Goal: Navigation & Orientation: Understand site structure

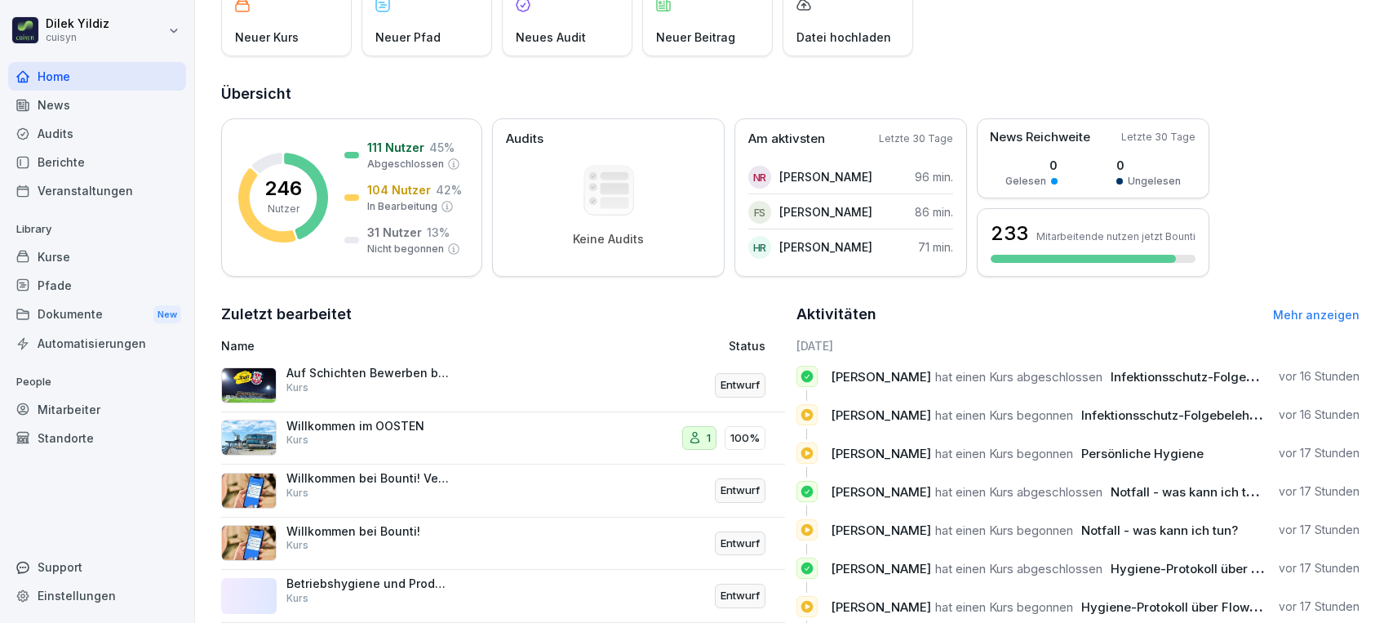
scroll to position [222, 0]
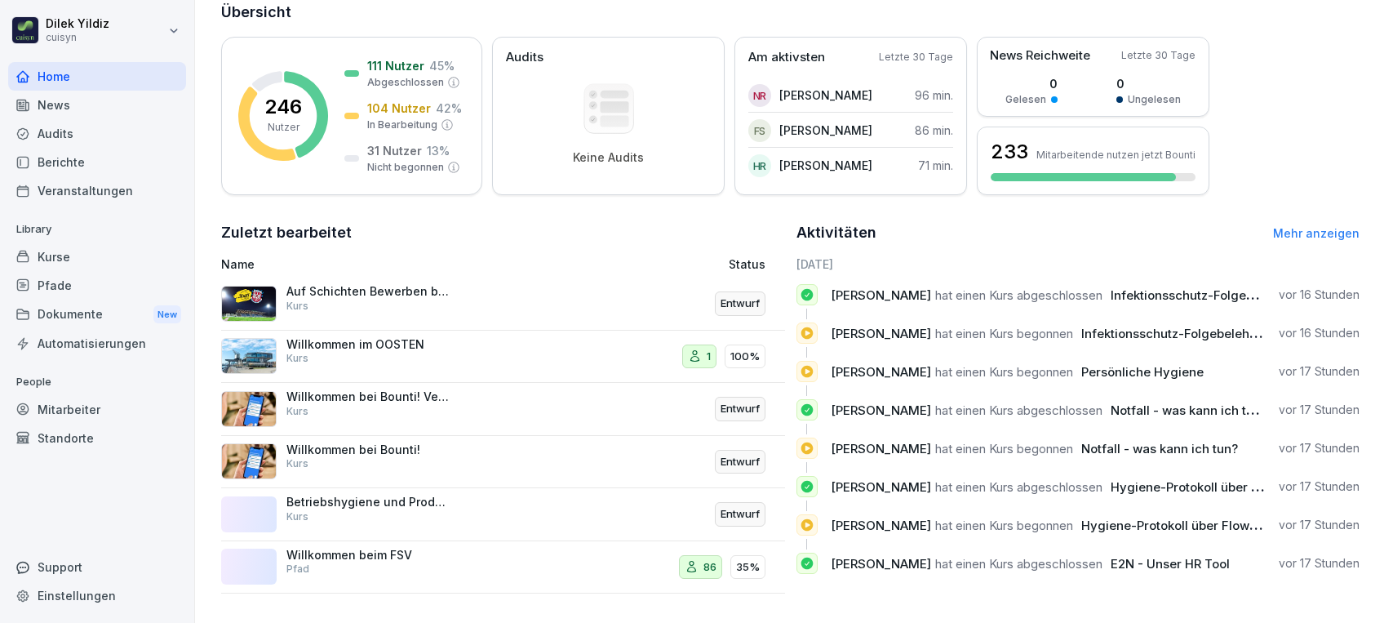
click at [87, 409] on div "Mitarbeiter" at bounding box center [97, 409] width 178 height 29
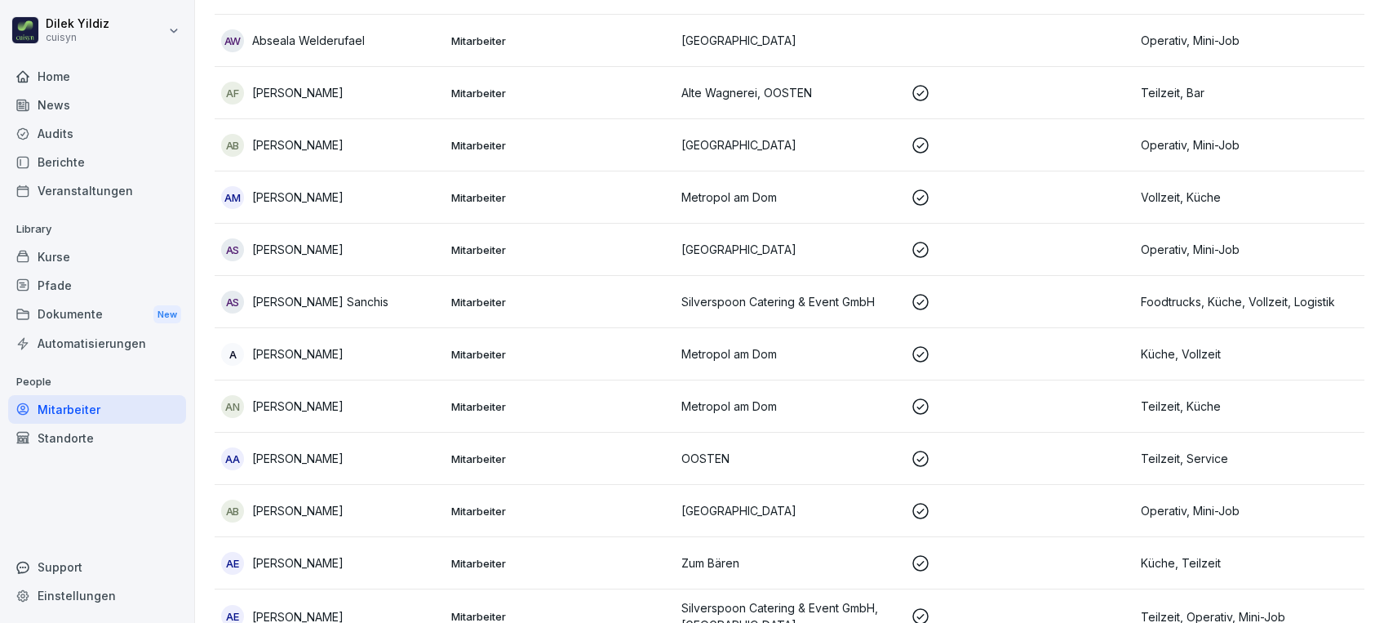
scroll to position [16, 0]
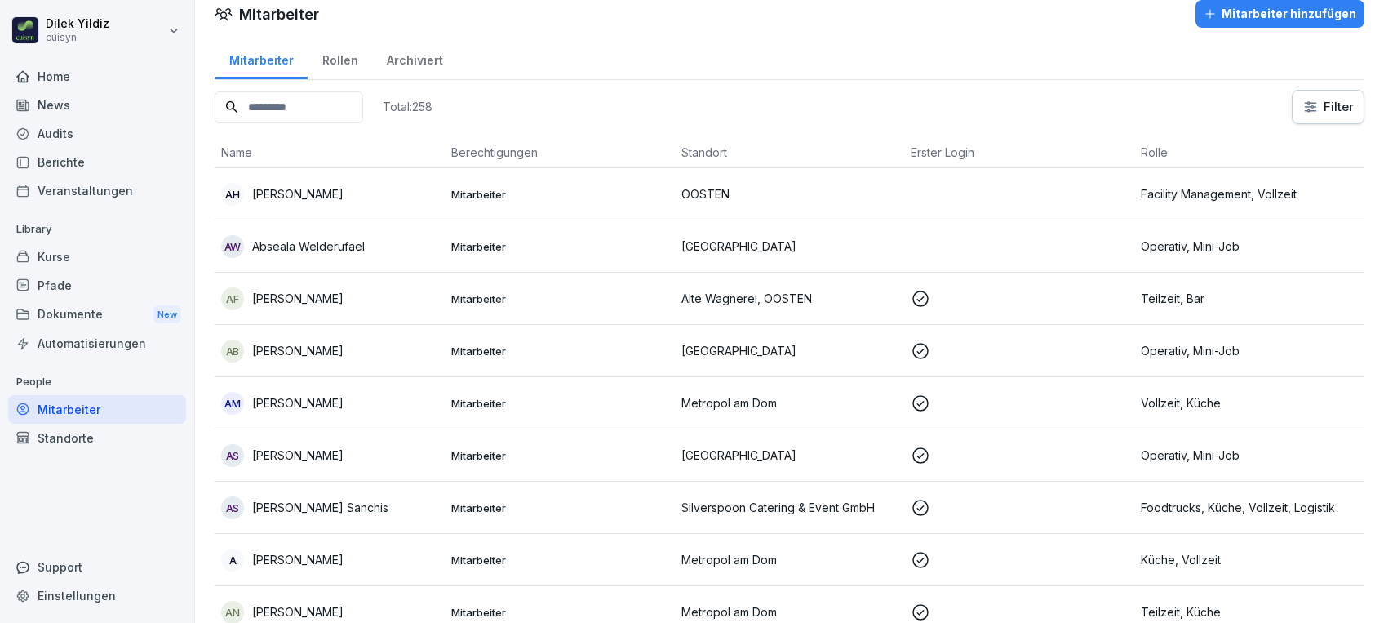
click at [354, 113] on input at bounding box center [289, 107] width 149 height 32
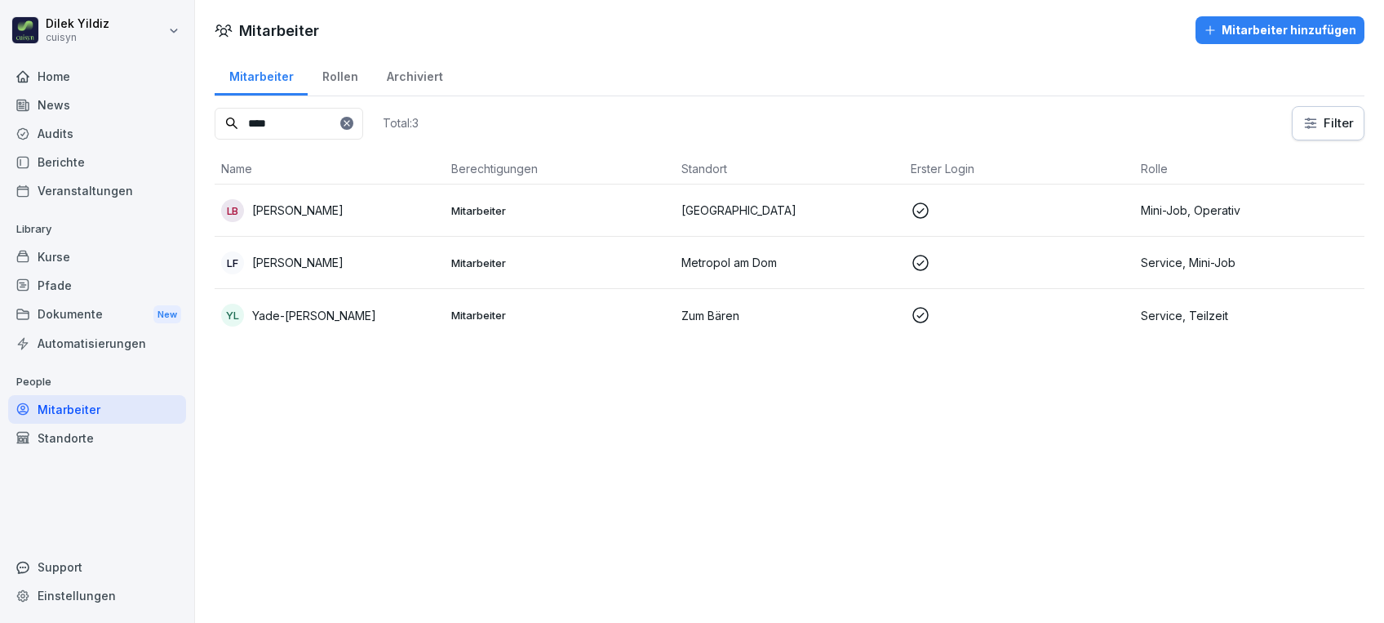
click at [338, 209] on div "LB [PERSON_NAME]" at bounding box center [329, 210] width 217 height 23
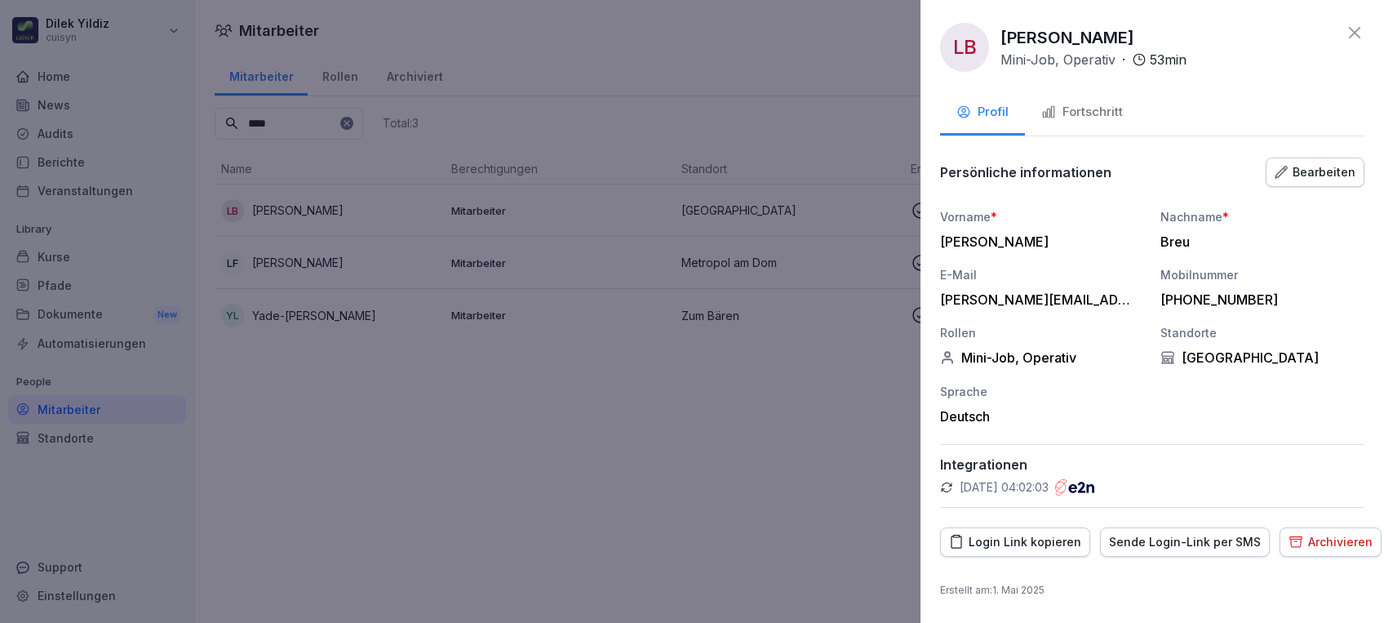
click at [1097, 115] on div "Fortschritt" at bounding box center [1082, 112] width 82 height 19
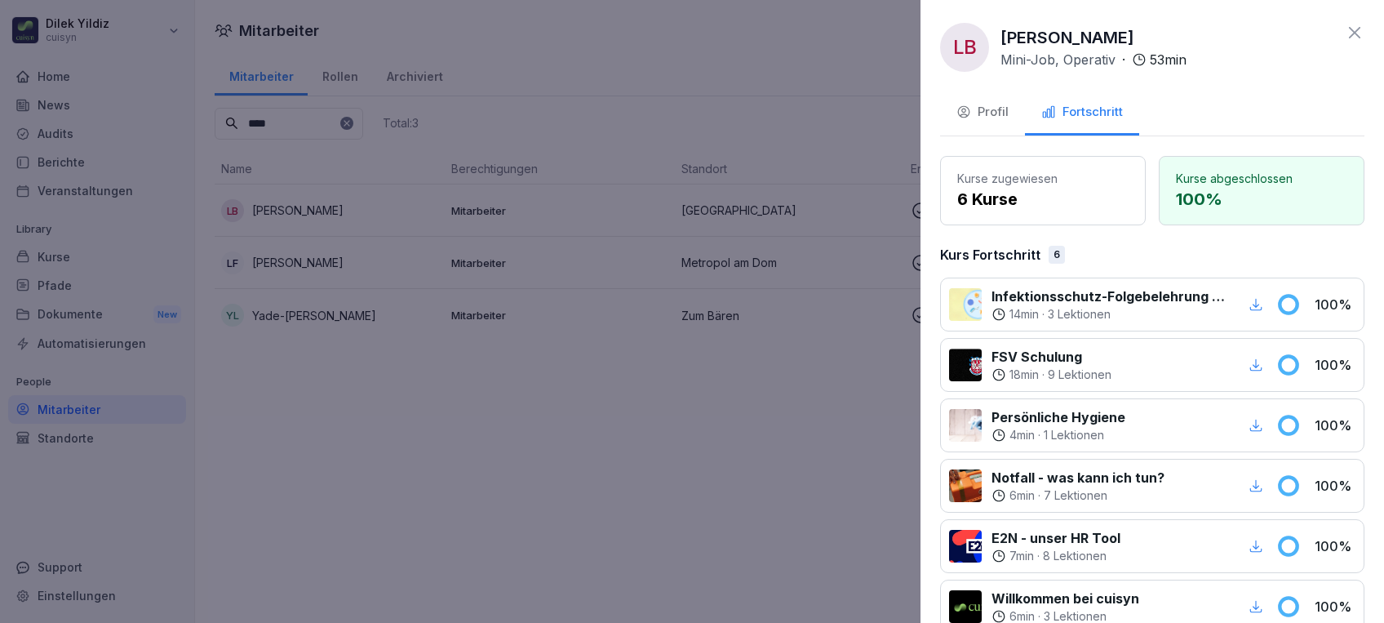
click at [1249, 307] on icon "button" at bounding box center [1256, 304] width 15 height 15
click at [125, 387] on div at bounding box center [692, 311] width 1384 height 623
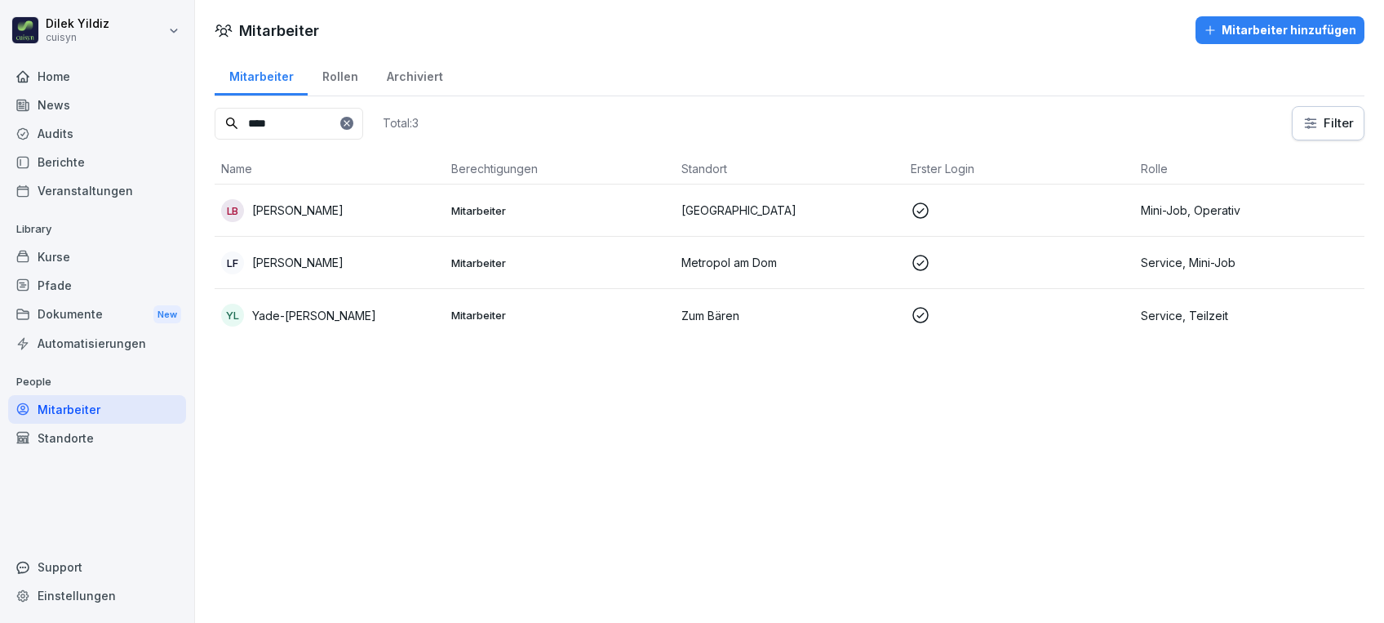
click at [341, 122] on input "****" at bounding box center [289, 124] width 149 height 32
type input "*"
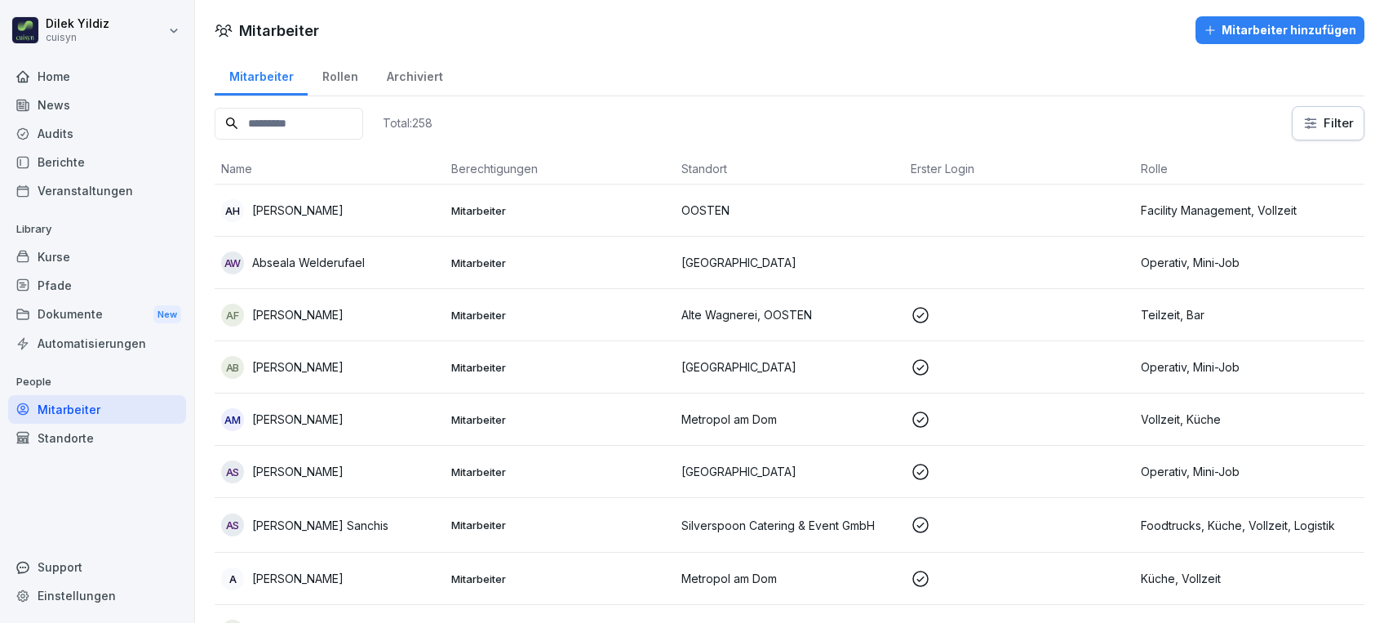
click at [78, 403] on div "Mitarbeiter" at bounding box center [97, 409] width 178 height 29
click at [60, 255] on div "Kurse" at bounding box center [97, 256] width 178 height 29
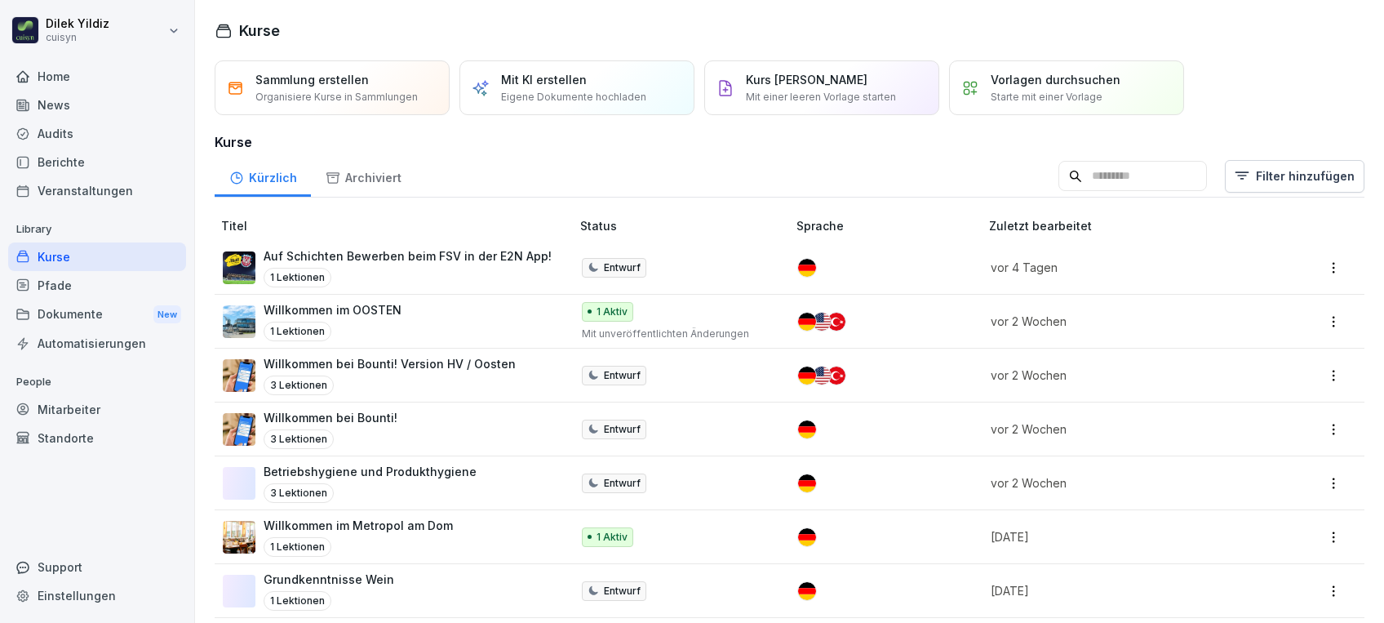
click at [65, 435] on div "Standorte" at bounding box center [97, 438] width 178 height 29
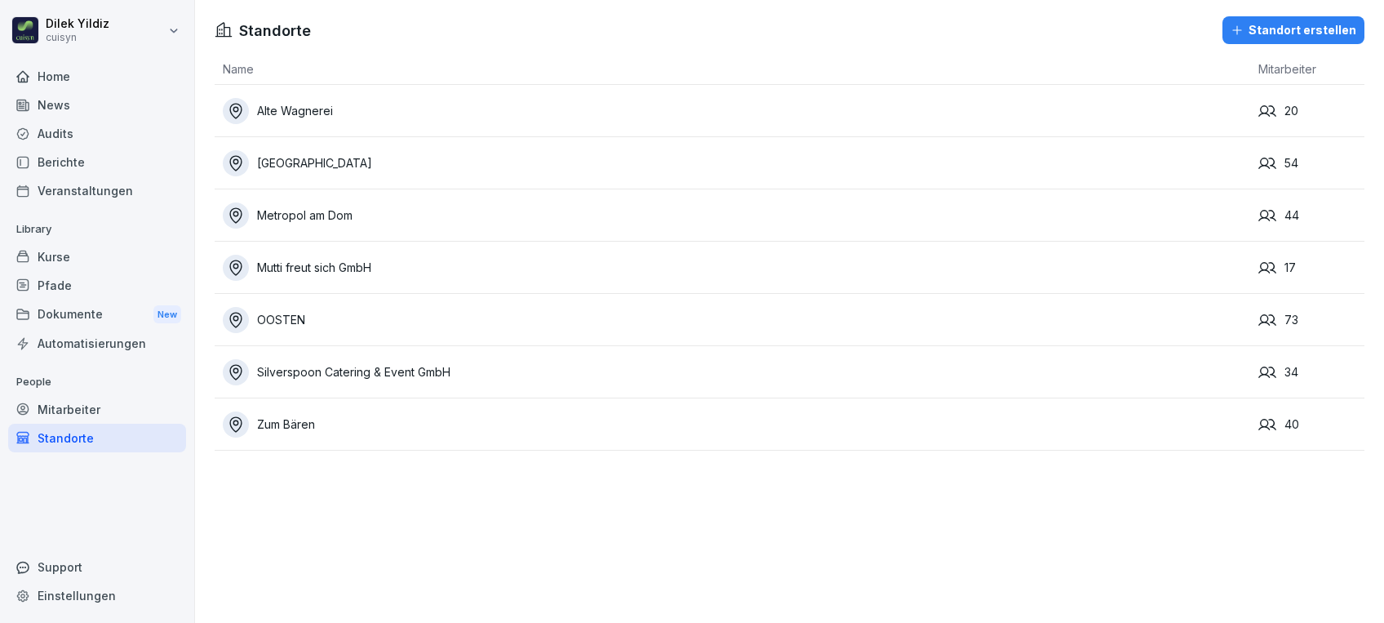
click at [64, 399] on div "Mitarbeiter" at bounding box center [97, 409] width 178 height 29
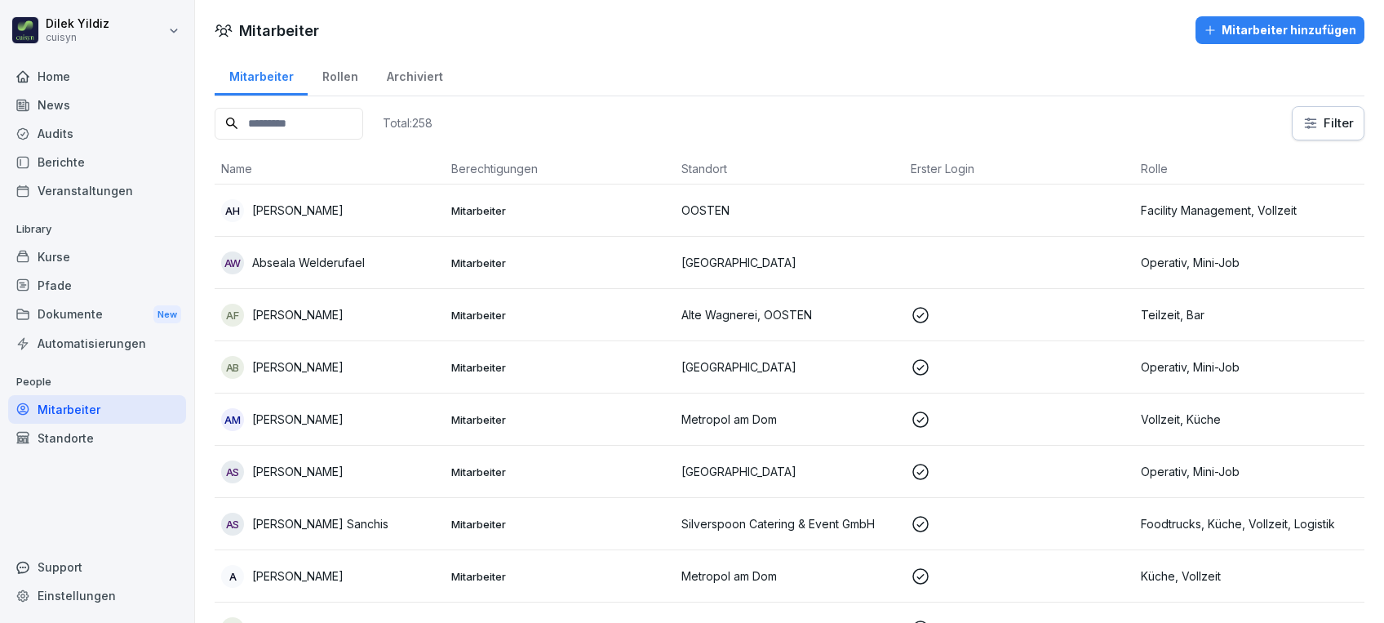
click at [53, 252] on div "Kurse" at bounding box center [97, 256] width 178 height 29
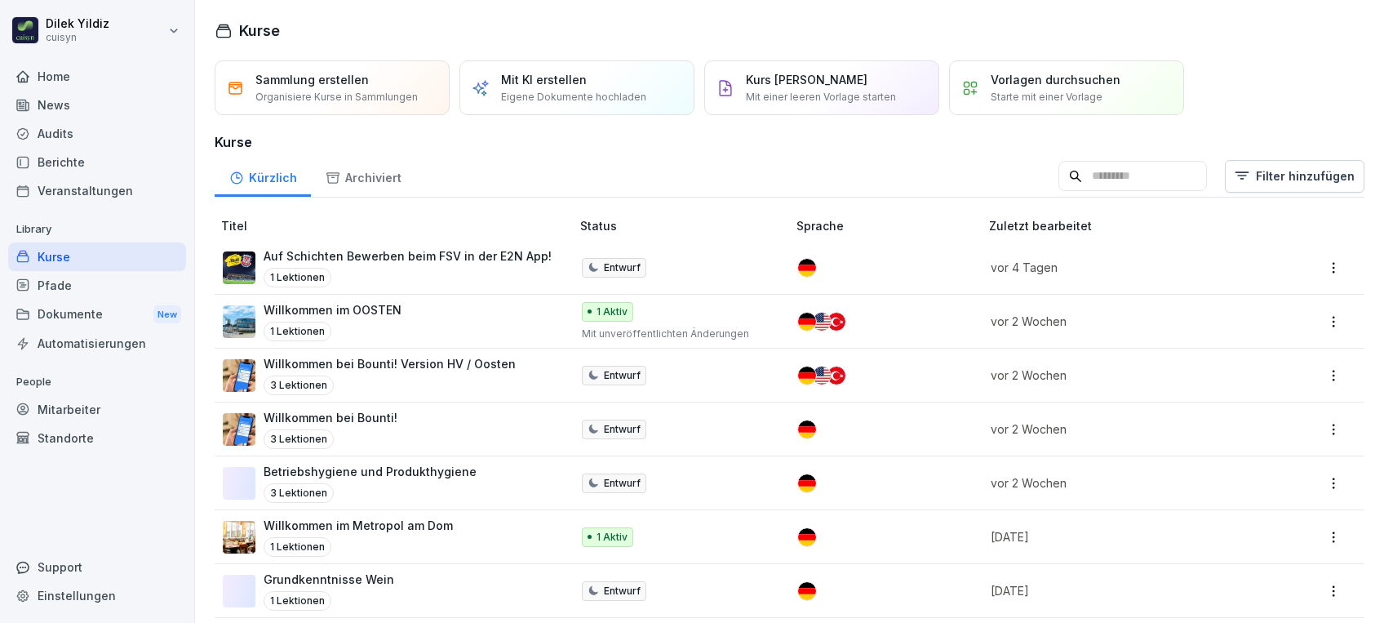
click at [86, 317] on div "Dokumente New" at bounding box center [97, 314] width 178 height 30
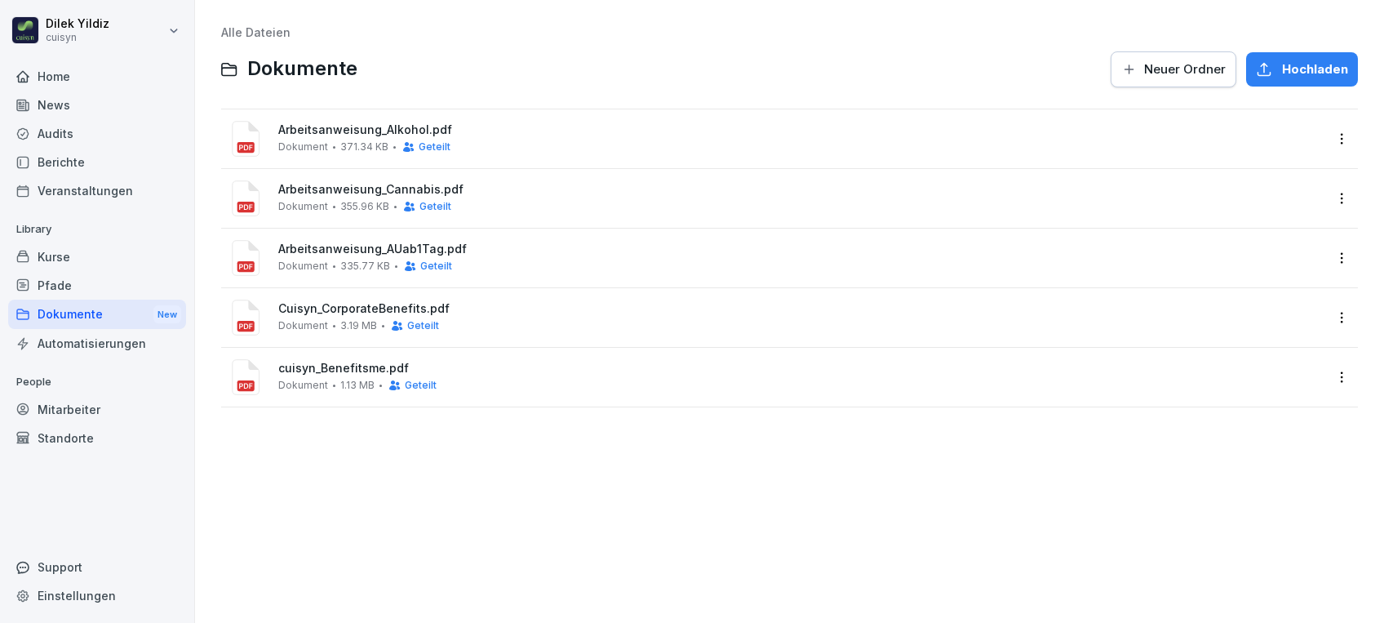
click at [58, 339] on div "Automatisierungen" at bounding box center [97, 343] width 178 height 29
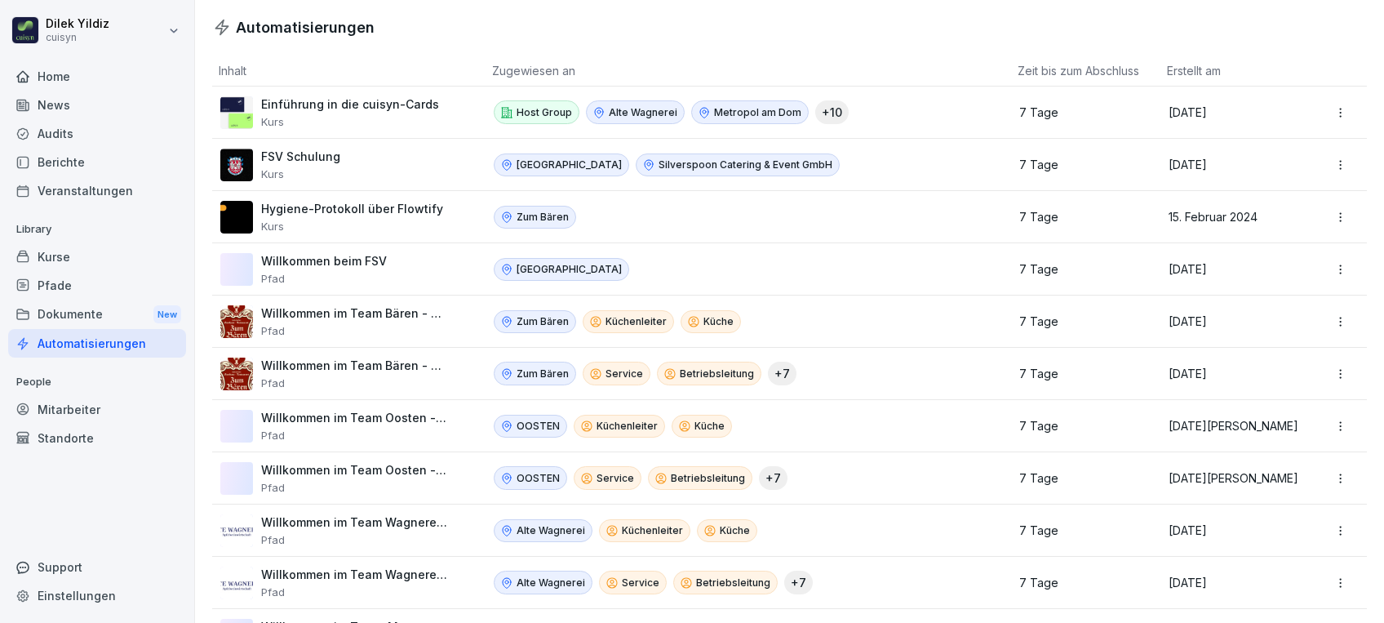
click at [43, 246] on div "Kurse" at bounding box center [97, 256] width 178 height 29
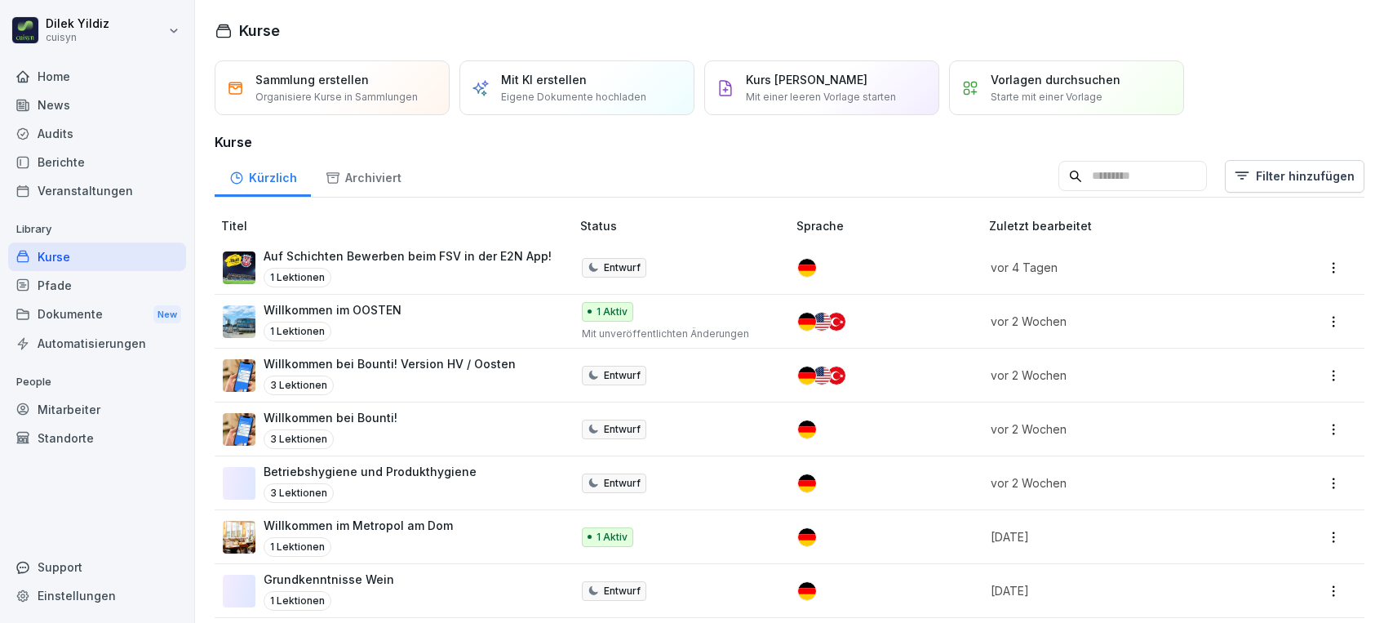
click at [72, 348] on div "Automatisierungen" at bounding box center [97, 343] width 178 height 29
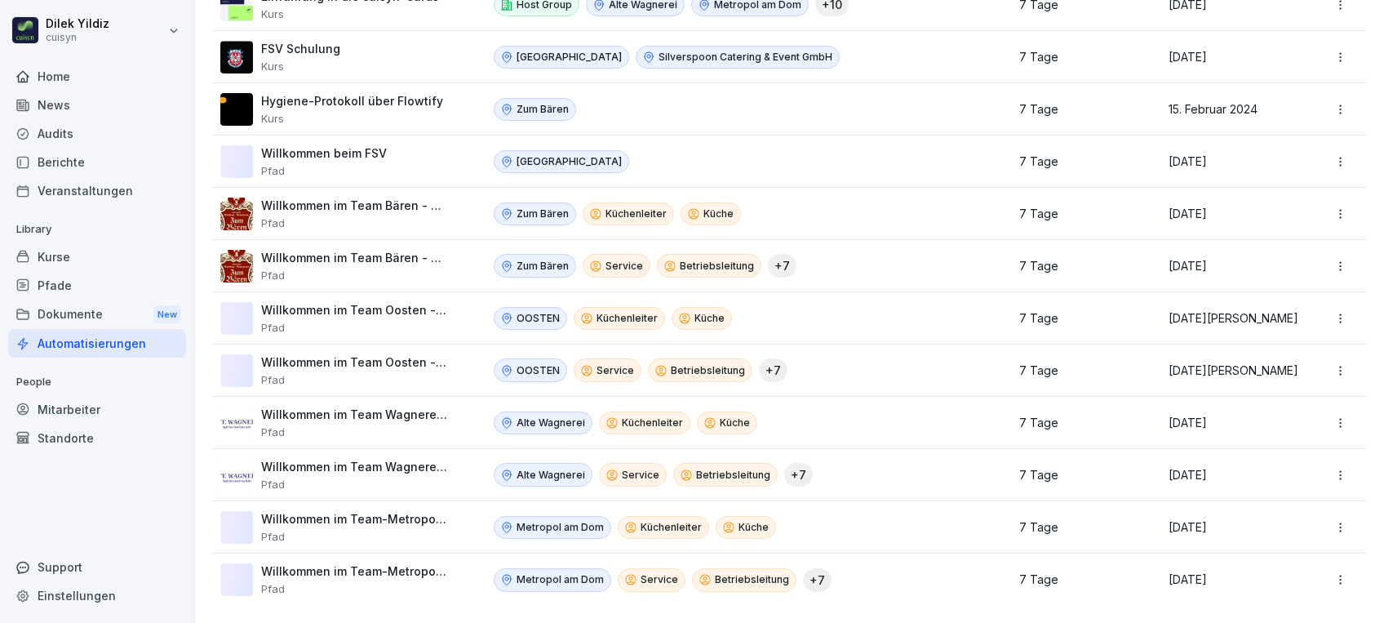
scroll to position [124, 0]
click at [68, 77] on div "Home" at bounding box center [97, 76] width 178 height 29
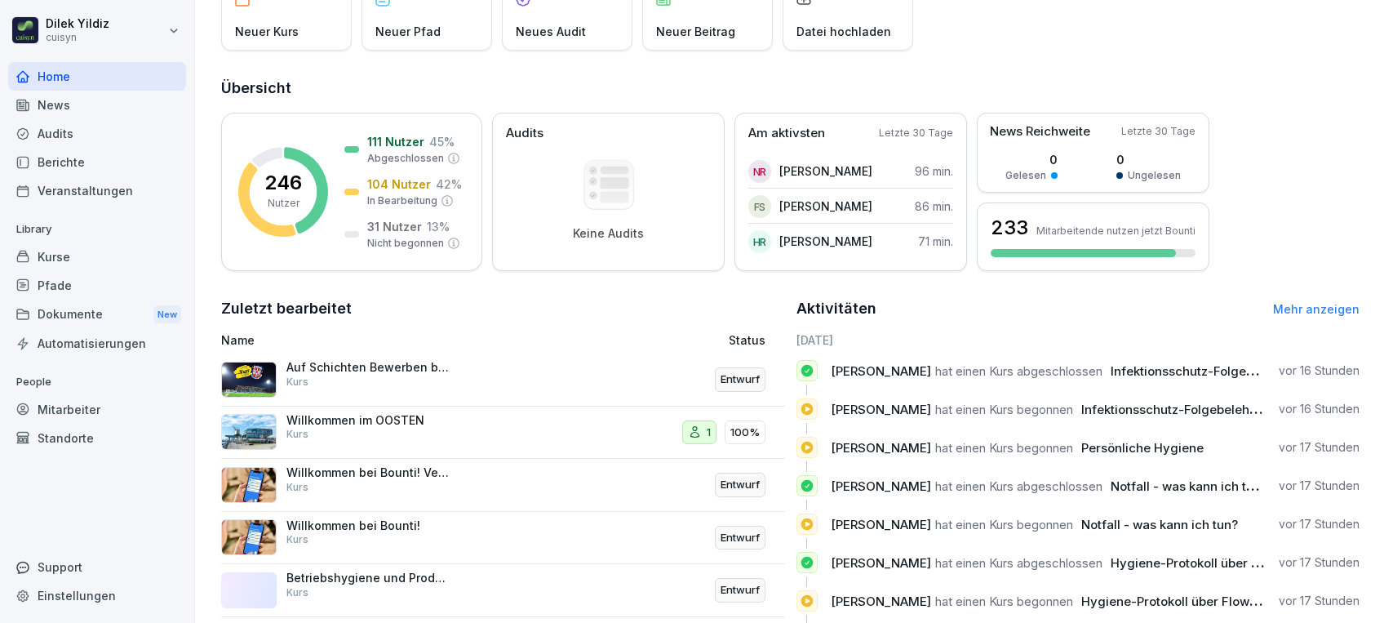
scroll to position [222, 0]
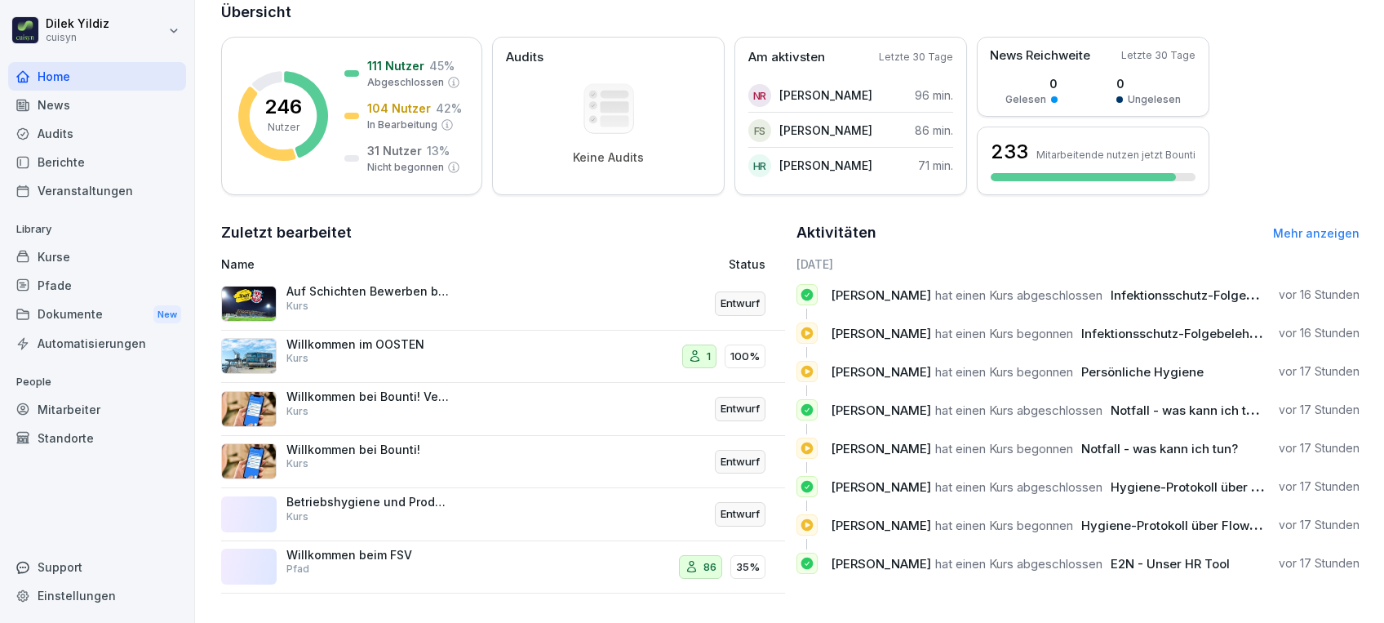
click at [1293, 226] on link "Mehr anzeigen" at bounding box center [1316, 233] width 87 height 14
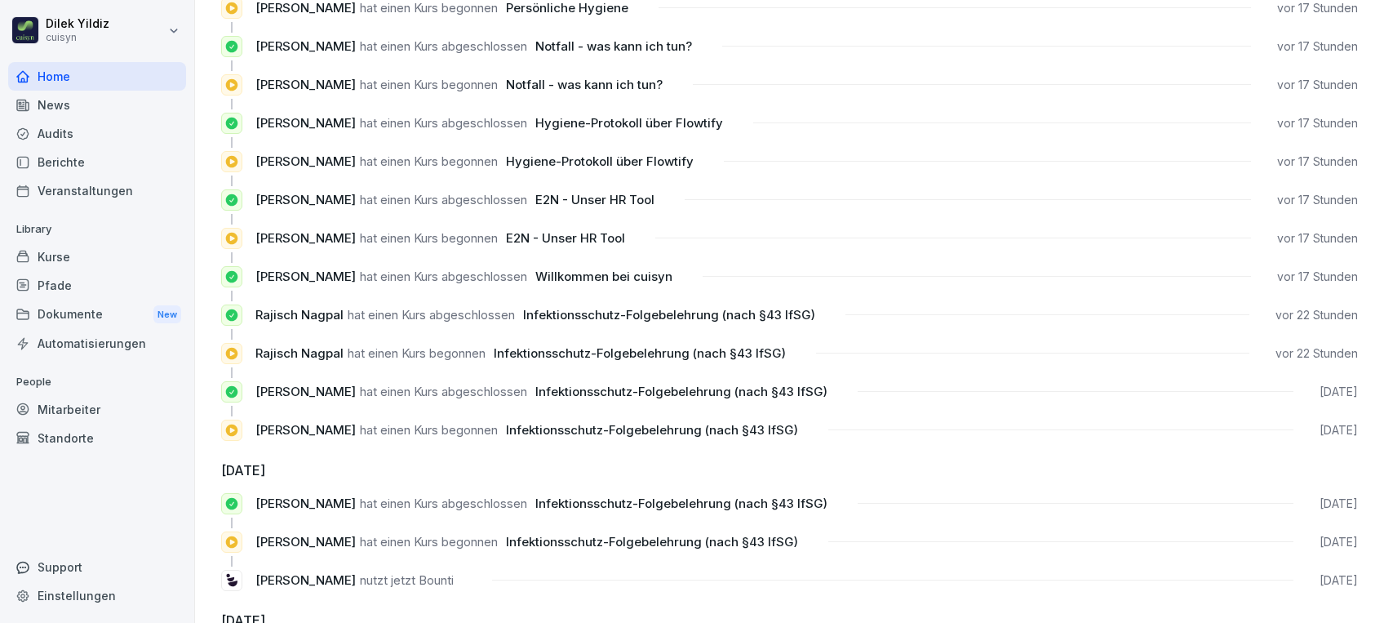
scroll to position [215, 0]
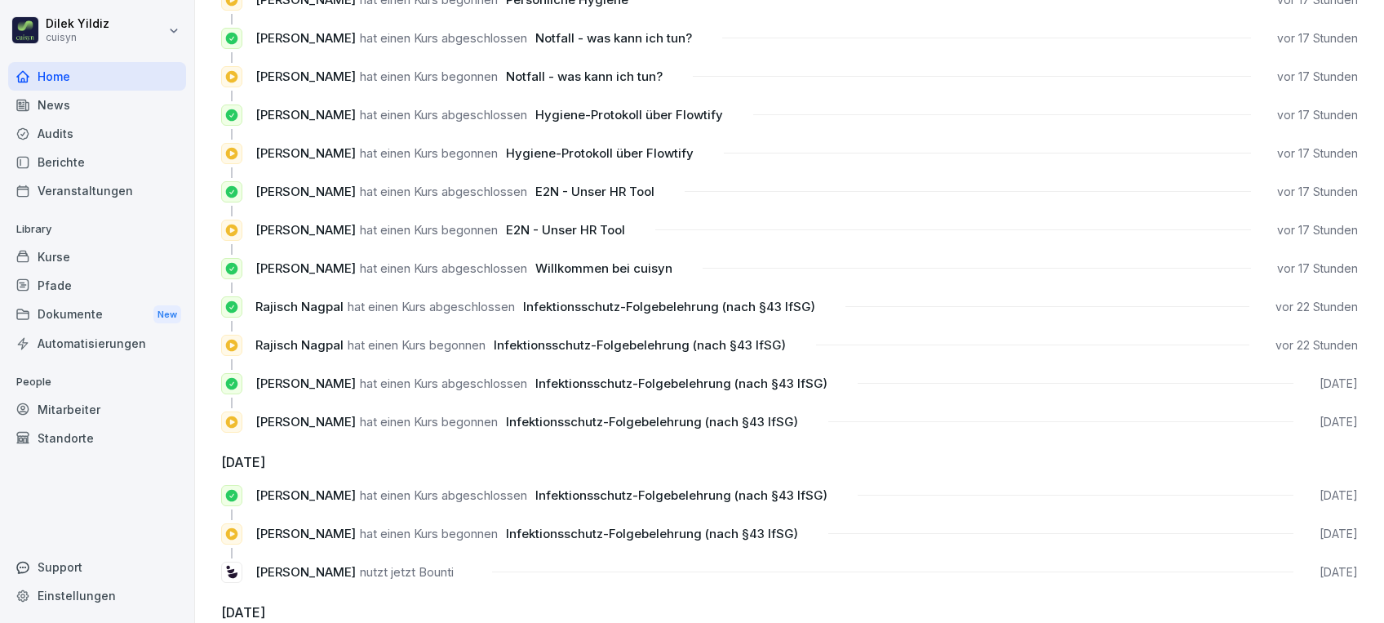
click at [47, 76] on div "Home" at bounding box center [97, 76] width 178 height 29
